Goal: Go to known website: Access a specific website the user already knows

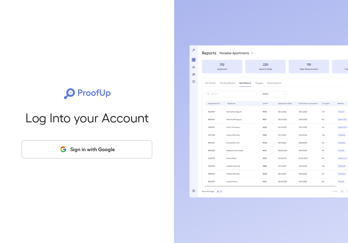
click at [97, 149] on button "Sign in with Google" at bounding box center [87, 149] width 131 height 18
click at [85, 156] on button "Sign in with Google" at bounding box center [87, 149] width 131 height 18
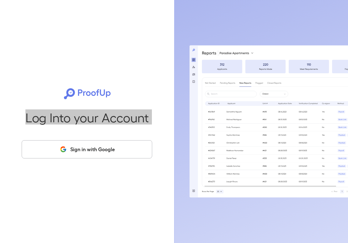
click at [290, 109] on icon at bounding box center [286, 112] width 21 height 8
